Goal: Find contact information: Find contact information

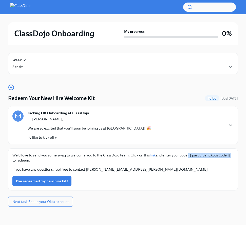
drag, startPoint x: 189, startPoint y: 155, endPoint x: 239, endPoint y: 155, distance: 50.0
click at [239, 155] on div "ClassDojo Onboarding My progress 0% Week -2 3 tasks Redeem Your New Hire Welcom…" at bounding box center [123, 119] width 246 height 211
click at [136, 167] on p "If you have any questions, feel free to contact [PERSON_NAME][EMAIL_ADDRESS][PE…" at bounding box center [122, 169] width 221 height 5
drag, startPoint x: 136, startPoint y: 170, endPoint x: 85, endPoint y: 170, distance: 51.2
click at [85, 170] on p "If you have any questions, feel free to contact [PERSON_NAME][EMAIL_ADDRESS][PE…" at bounding box center [122, 169] width 221 height 5
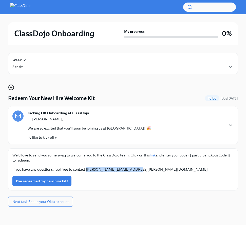
copy p "[PERSON_NAME][EMAIL_ADDRESS][PERSON_NAME][DOMAIN_NAME]"
click at [191, 157] on p "We'd love to send you some swag to welcome you to the ClassDojo team. Click on …" at bounding box center [122, 157] width 221 height 10
drag, startPoint x: 189, startPoint y: 155, endPoint x: 233, endPoint y: 156, distance: 44.1
click at [233, 156] on p "We'd love to send you some swag to welcome you to the ClassDojo team. Click on …" at bounding box center [122, 157] width 221 height 10
copy p "{{ participant.kotisCode }}"
